Goal: Find specific page/section: Find specific page/section

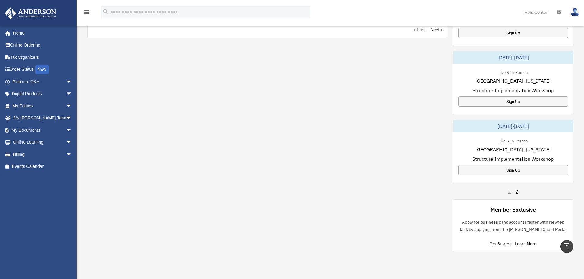
scroll to position [337, 0]
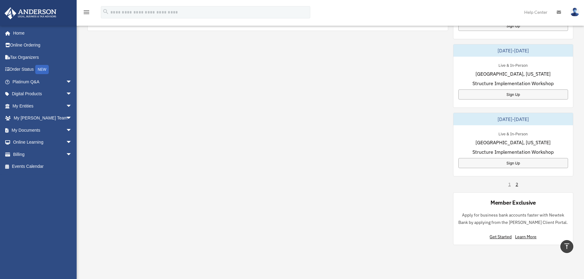
click at [509, 185] on div "1 2" at bounding box center [513, 184] width 10 height 6
click at [517, 185] on link "2" at bounding box center [516, 184] width 2 height 6
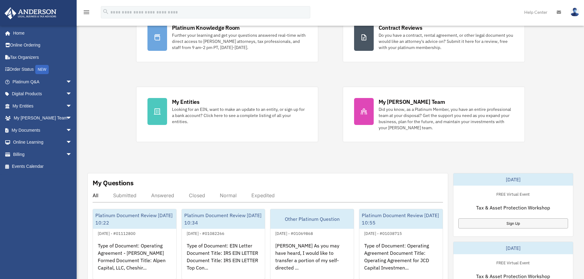
scroll to position [0, 0]
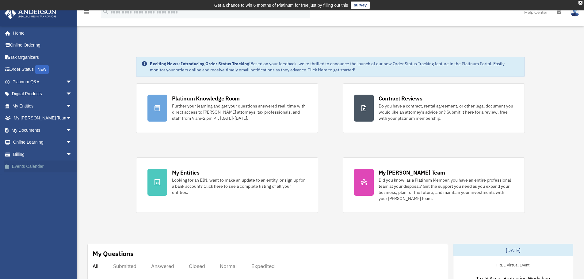
click at [19, 166] on link "Events Calendar" at bounding box center [42, 167] width 77 height 12
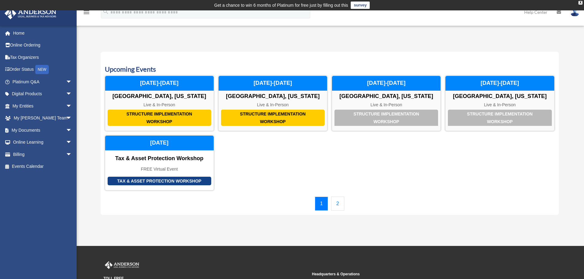
click at [338, 203] on link "2" at bounding box center [337, 204] width 13 height 14
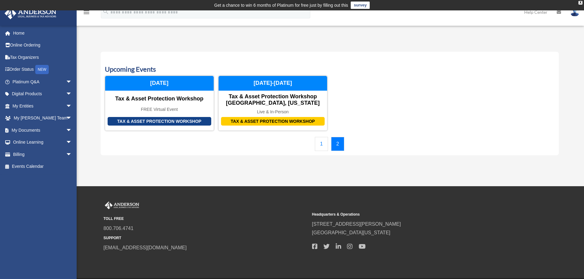
click at [317, 143] on link "1" at bounding box center [321, 144] width 13 height 14
